Goal: Navigation & Orientation: Find specific page/section

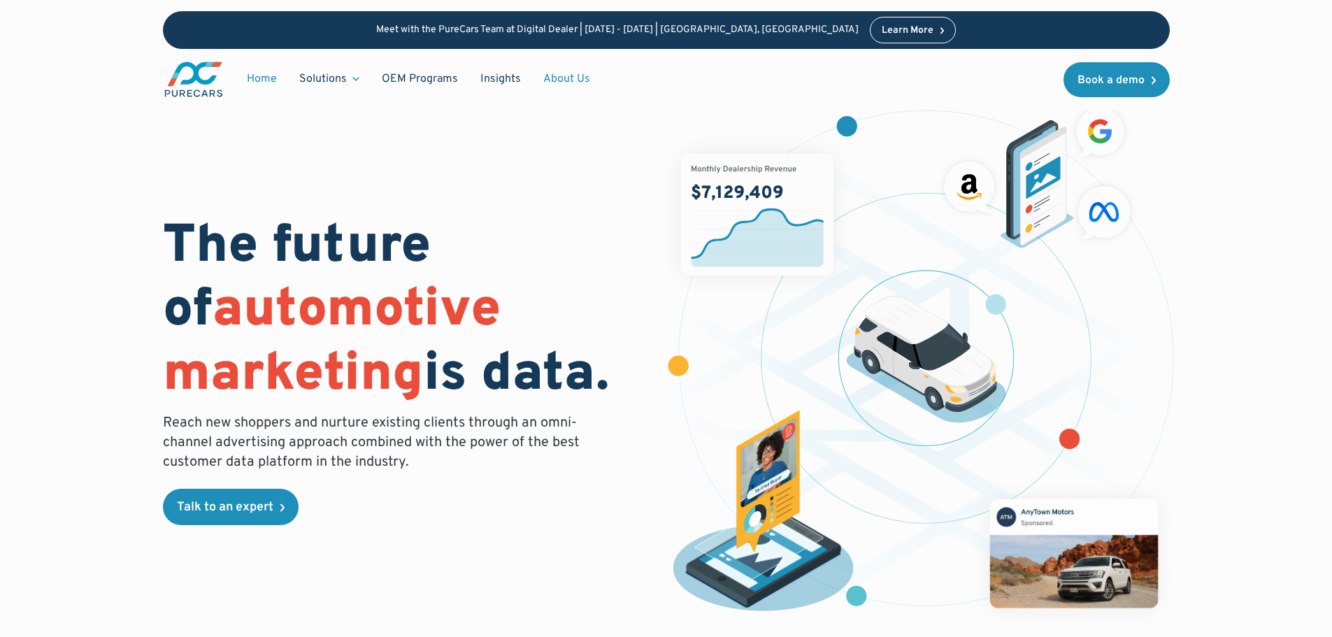
click at [569, 78] on link "About Us" at bounding box center [566, 79] width 69 height 27
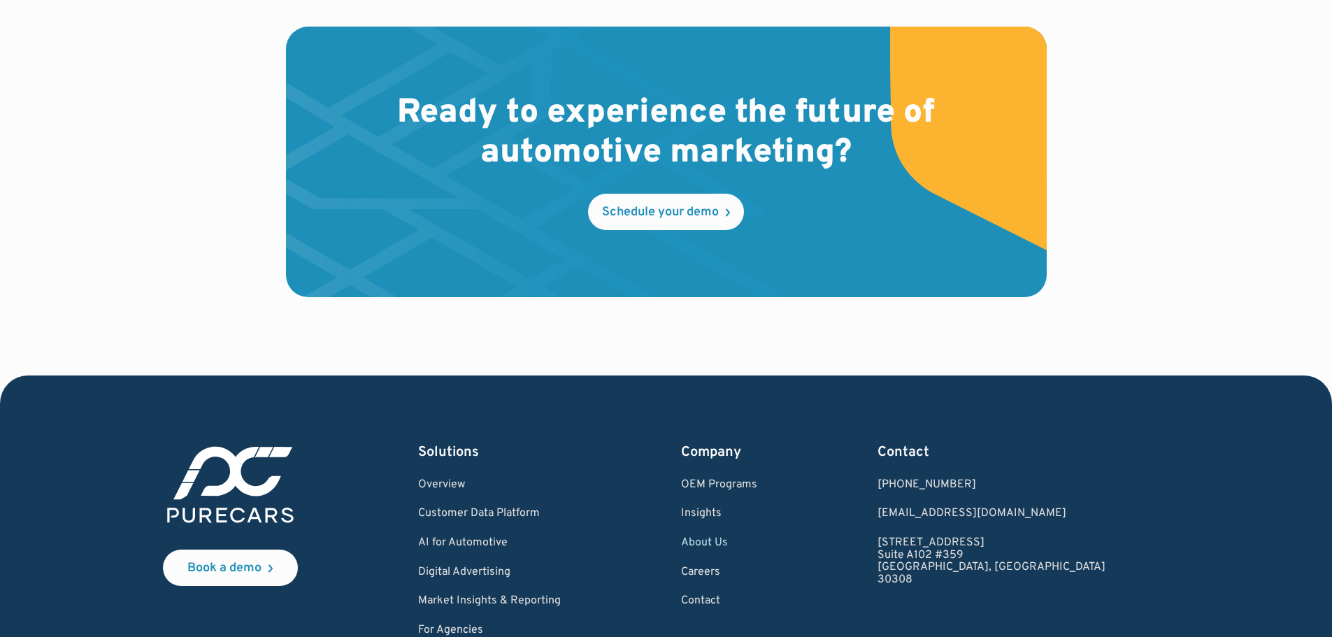
scroll to position [4128, 0]
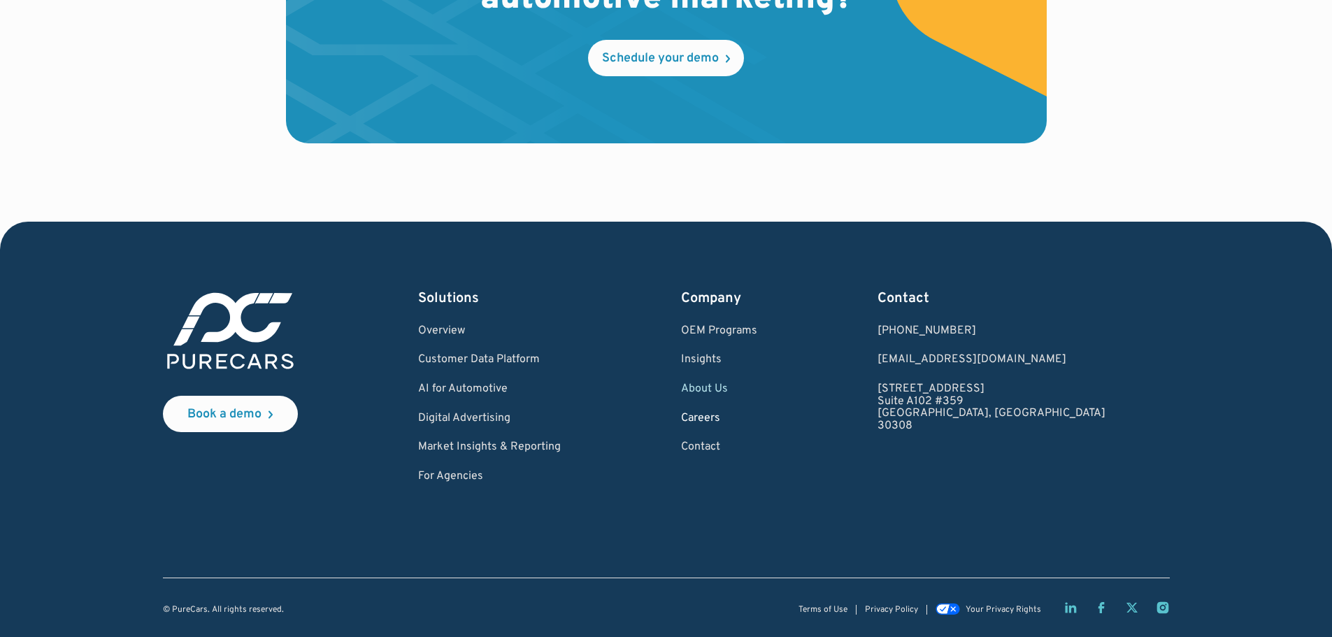
click at [757, 412] on link "Careers" at bounding box center [719, 418] width 76 height 13
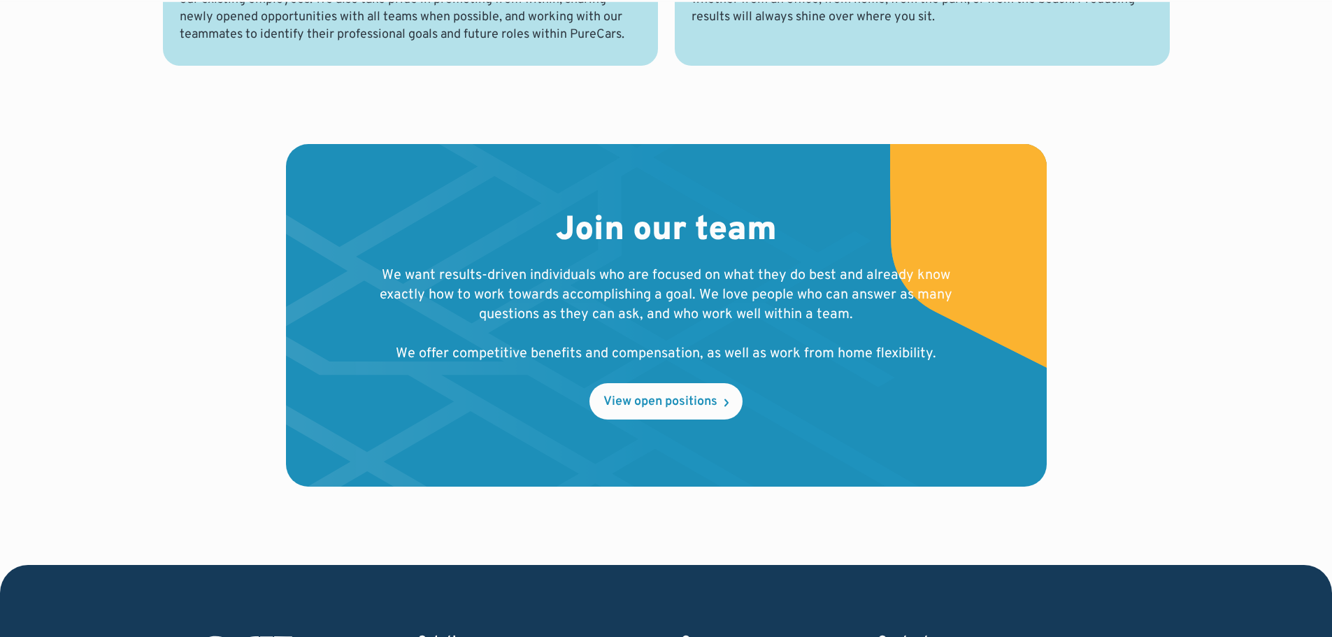
scroll to position [1398, 0]
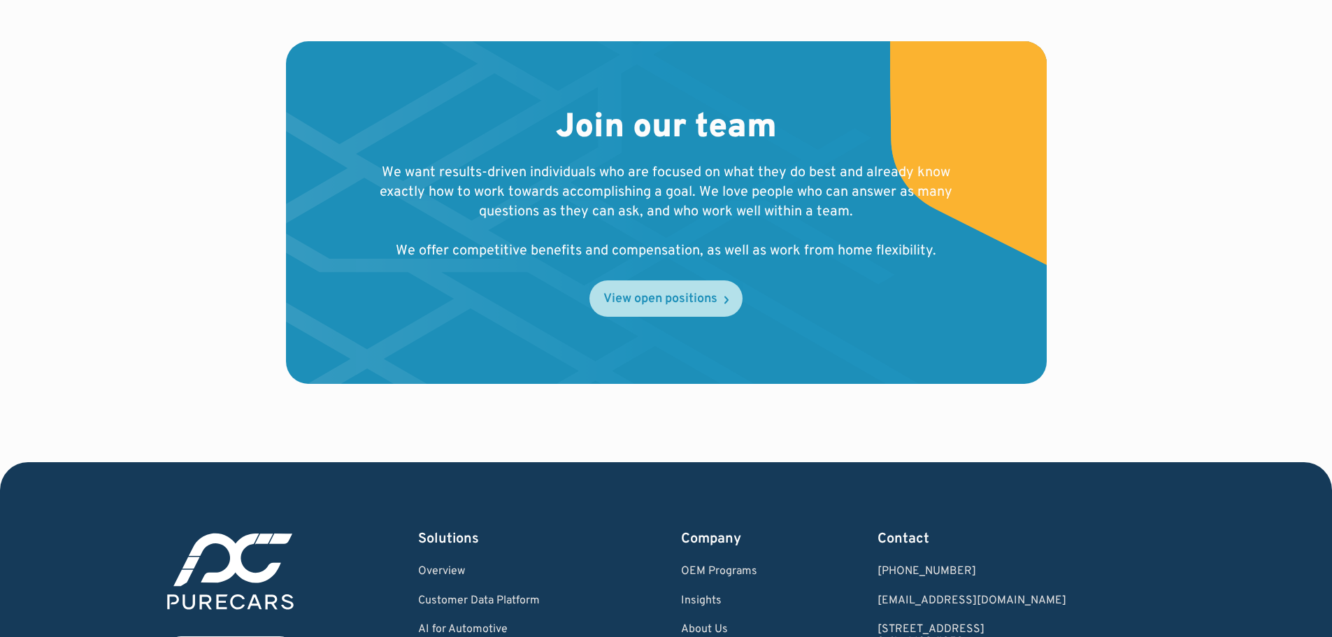
click at [715, 303] on div "View open positions" at bounding box center [660, 299] width 114 height 13
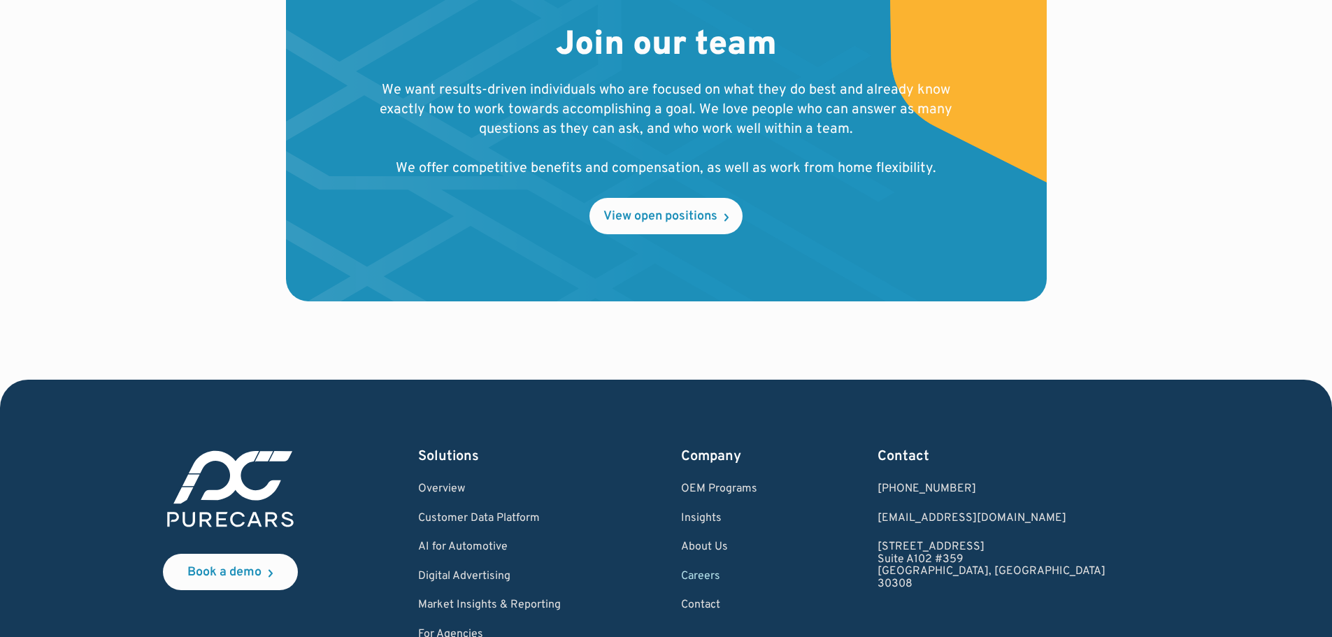
scroll to position [1608, 0]
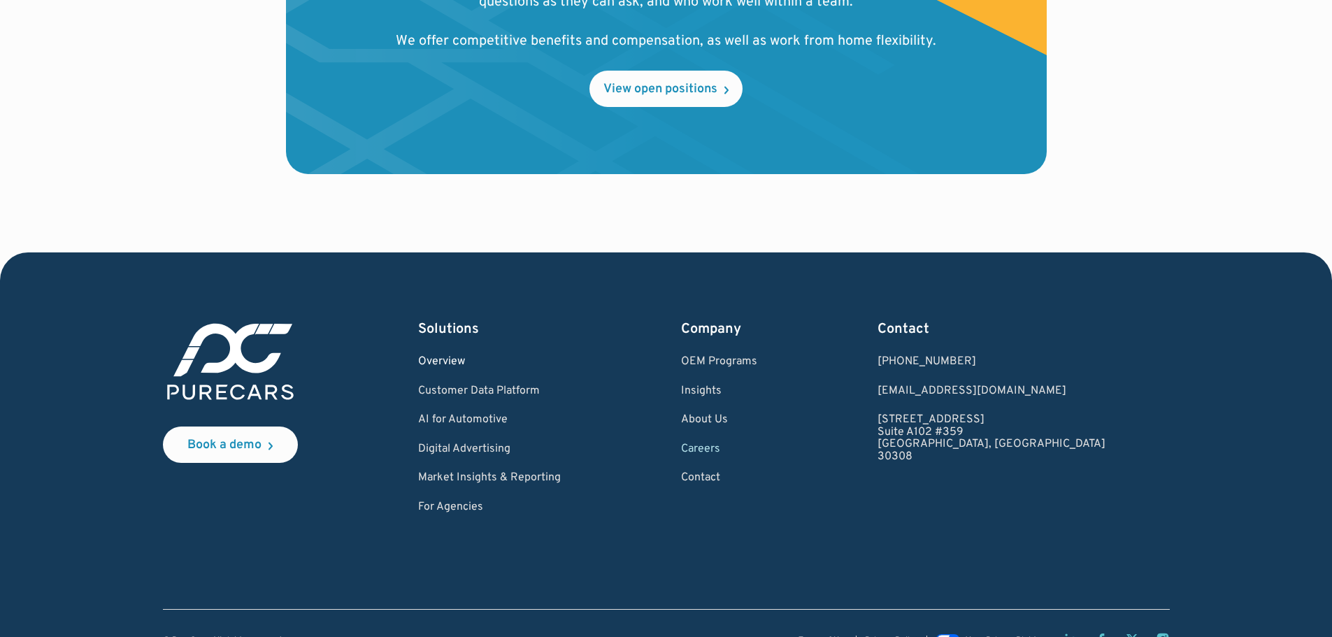
click at [491, 357] on link "Overview" at bounding box center [489, 362] width 143 height 13
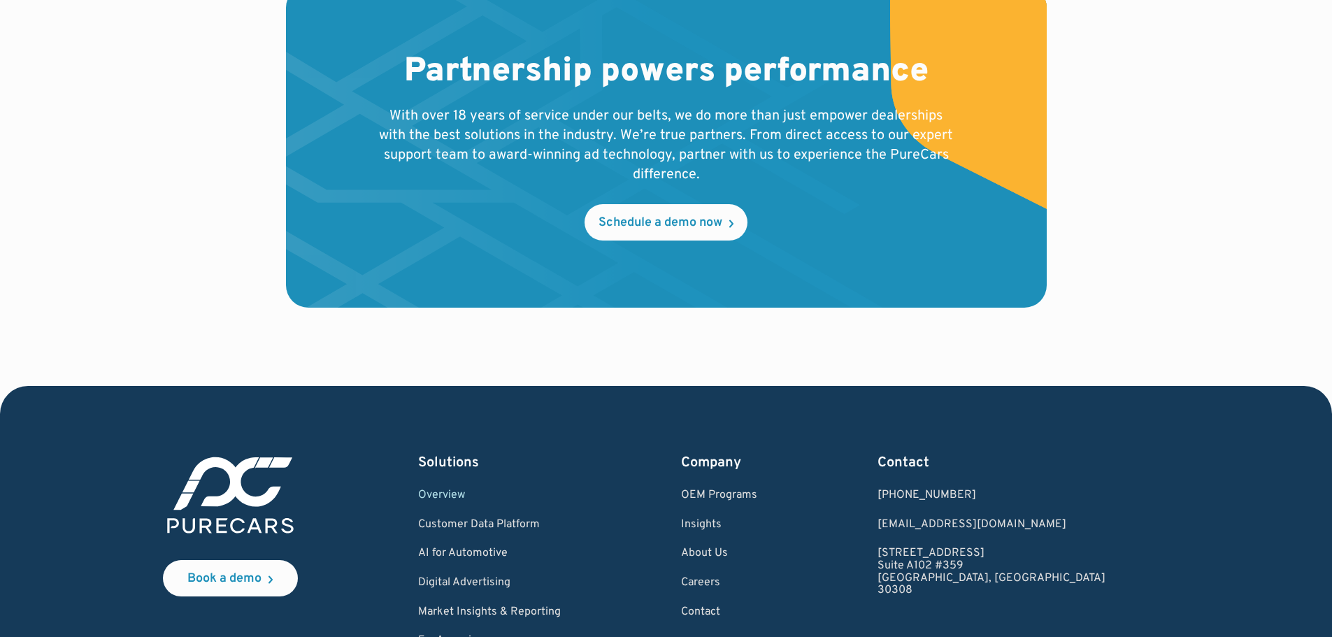
scroll to position [2752, 0]
